Goal: Check status: Check status

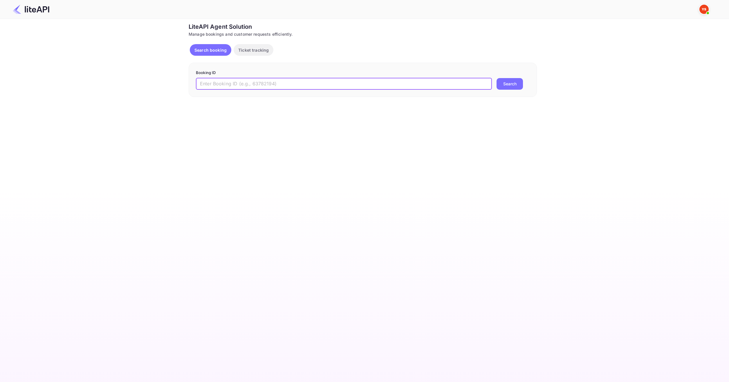
click at [248, 88] on input "text" at bounding box center [344, 84] width 296 height 12
type input "8806721"
click at [500, 84] on button "Search" at bounding box center [510, 84] width 26 height 12
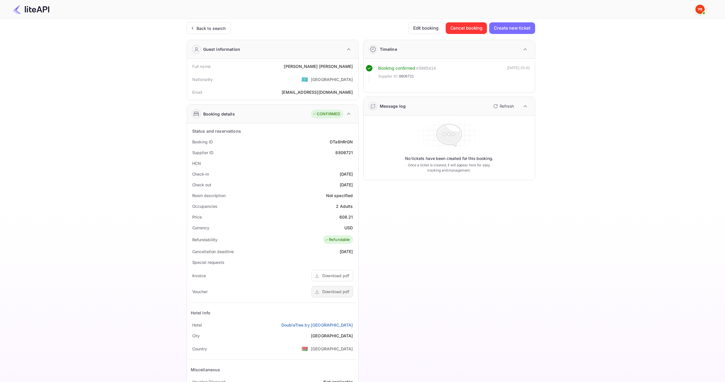
click at [342, 289] on div "Download pdf" at bounding box center [335, 292] width 27 height 6
drag, startPoint x: 349, startPoint y: 216, endPoint x: 354, endPoint y: 216, distance: 5.2
click at [354, 216] on div "Price 608.21" at bounding box center [272, 217] width 167 height 11
copy div "608.21"
click at [317, 64] on div "[PERSON_NAME]" at bounding box center [318, 66] width 69 height 6
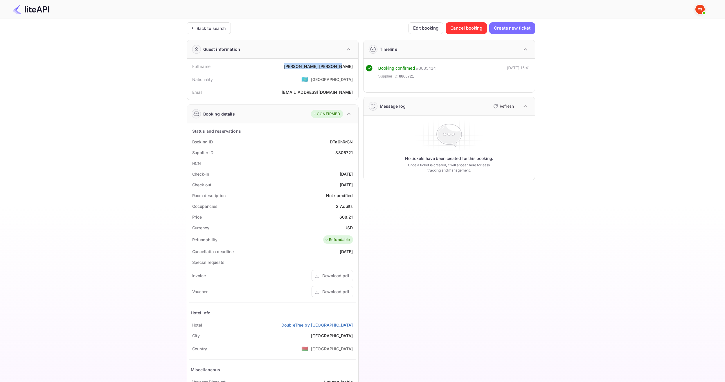
drag, startPoint x: 314, startPoint y: 66, endPoint x: 357, endPoint y: 66, distance: 42.7
click at [357, 66] on div "Full name [PERSON_NAME] Nationality 🇰🇿 [DEMOGRAPHIC_DATA] [PERSON_NAME] [PERSON…" at bounding box center [272, 79] width 171 height 41
copy div "[PERSON_NAME]"
